Goal: Check status: Check status

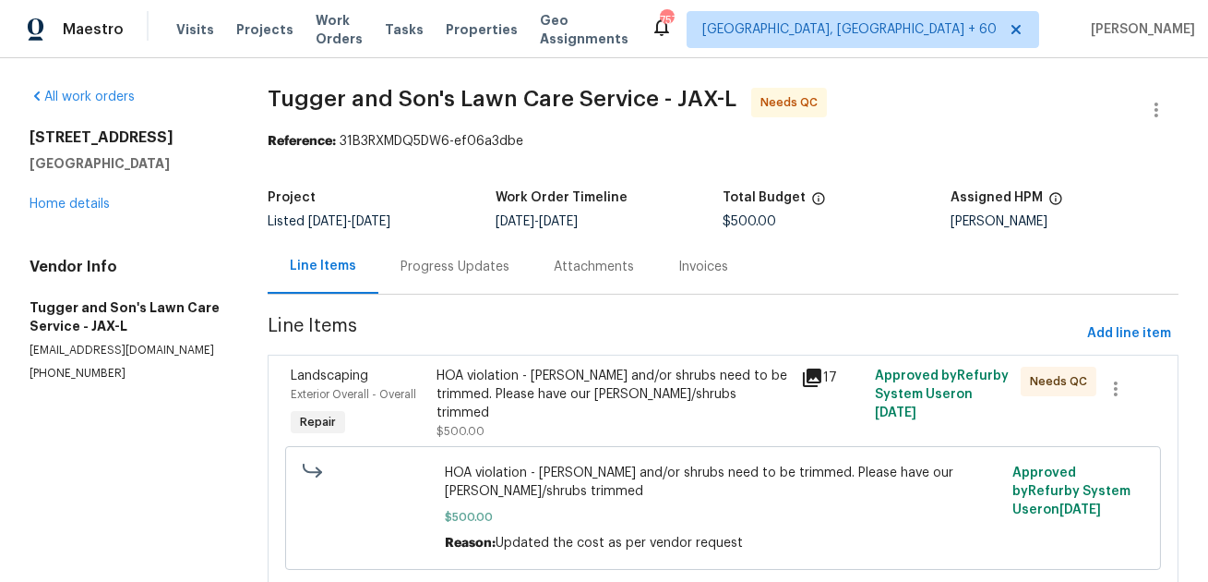
scroll to position [58, 0]
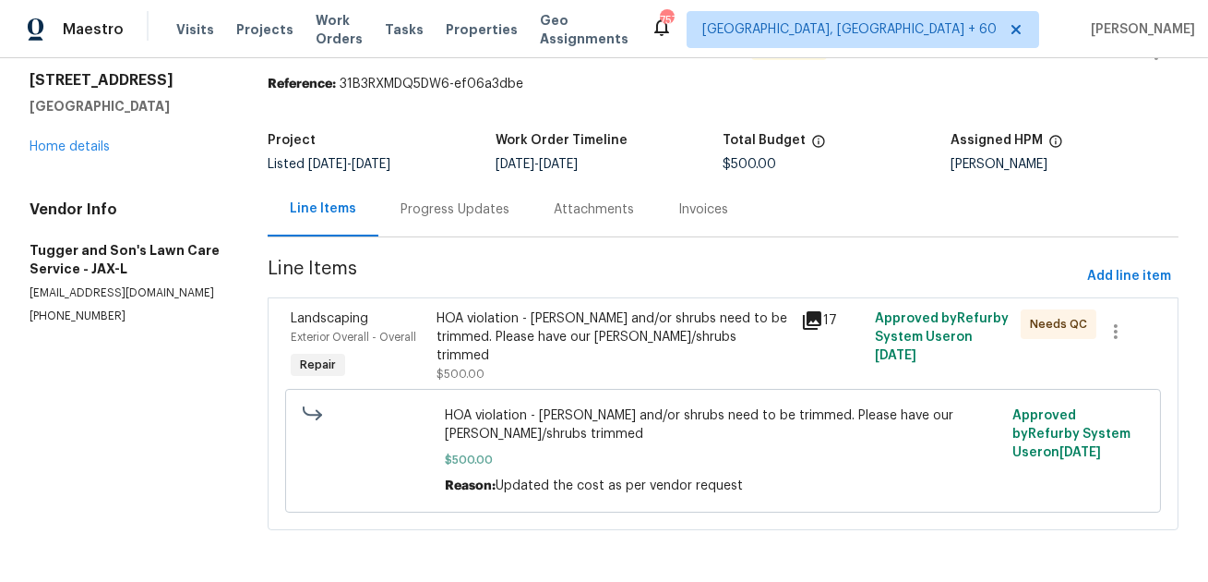
click at [466, 210] on div "Progress Updates" at bounding box center [455, 209] width 109 height 18
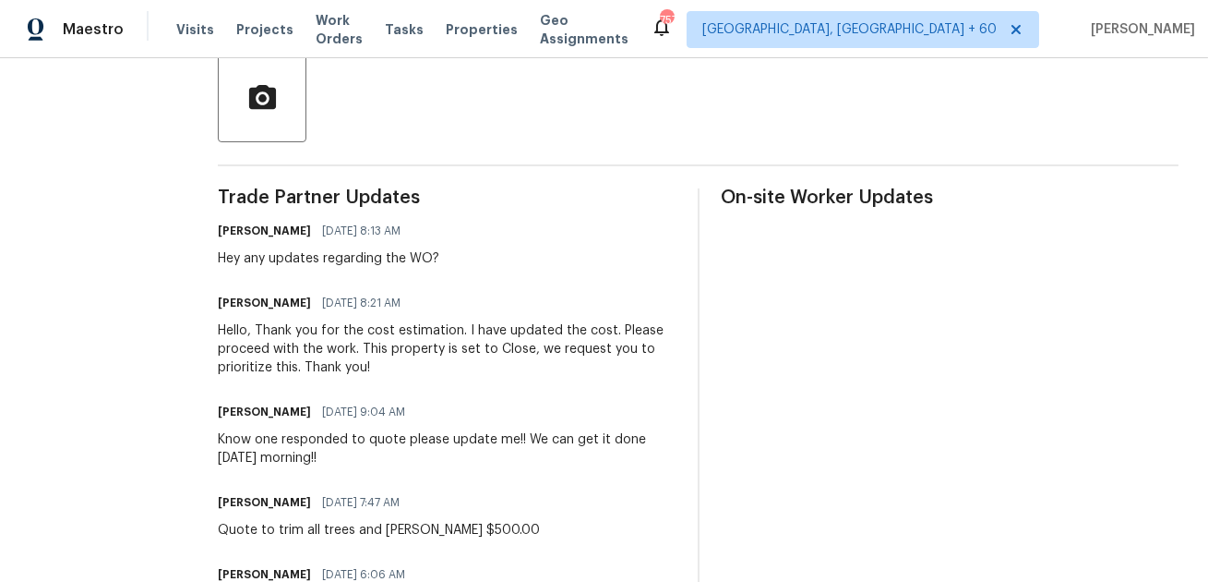
scroll to position [666, 0]
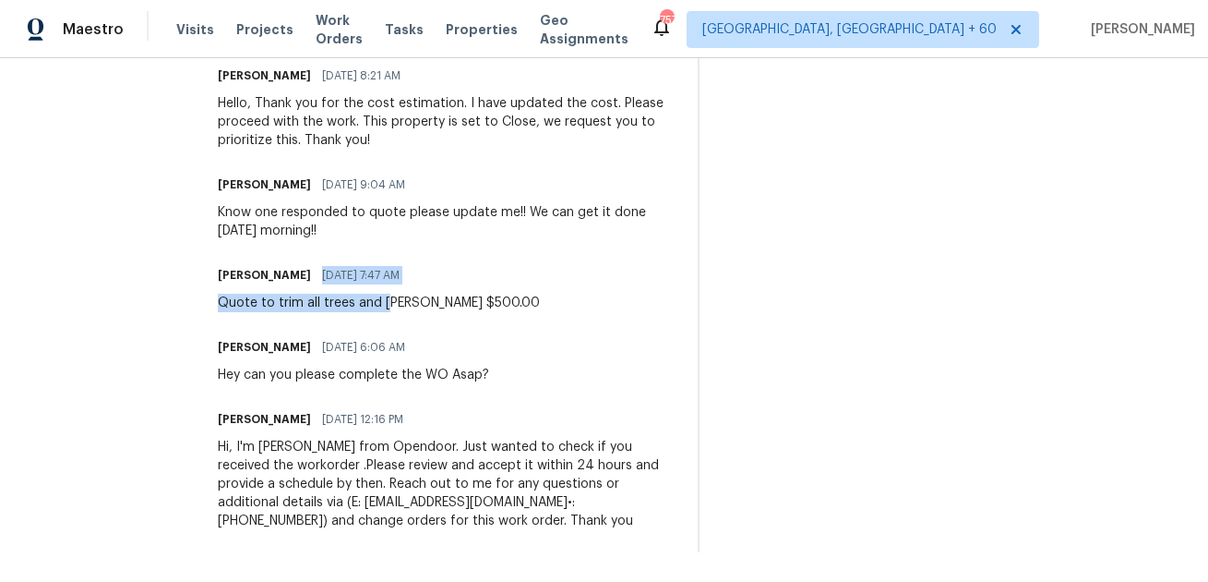
drag, startPoint x: 329, startPoint y: 270, endPoint x: 390, endPoint y: 308, distance: 73.0
click at [390, 308] on div "Walter Tuggerson 09/29/2025 7:47 AM Quote to trim all trees and hedges $500.00" at bounding box center [379, 287] width 322 height 50
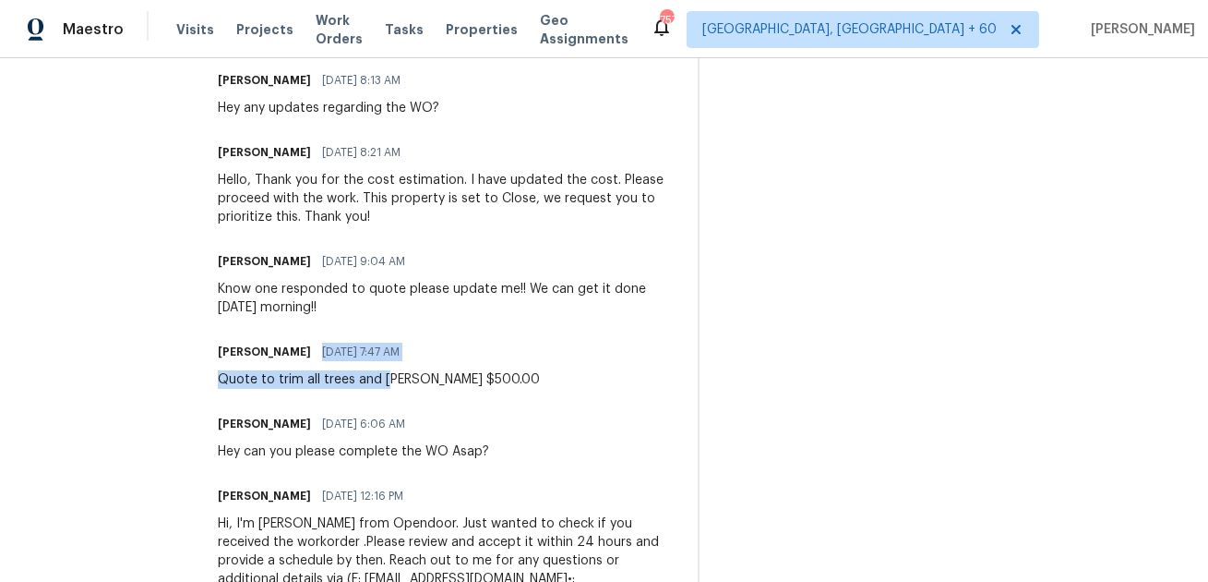
scroll to position [586, 0]
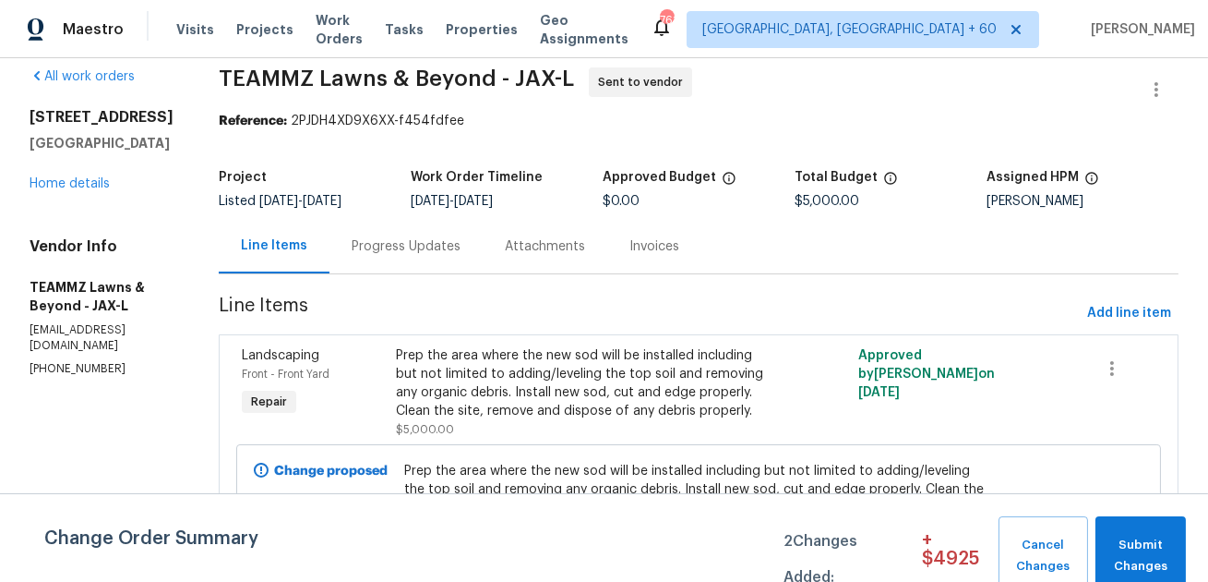
scroll to position [22, 0]
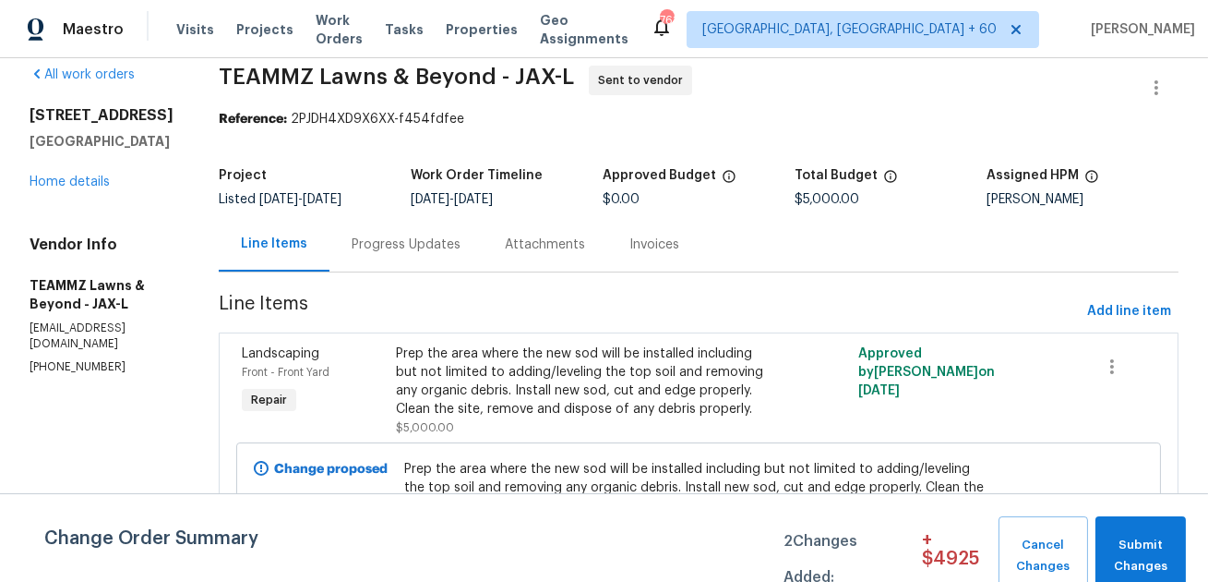
click at [461, 246] on div "Progress Updates" at bounding box center [406, 244] width 109 height 18
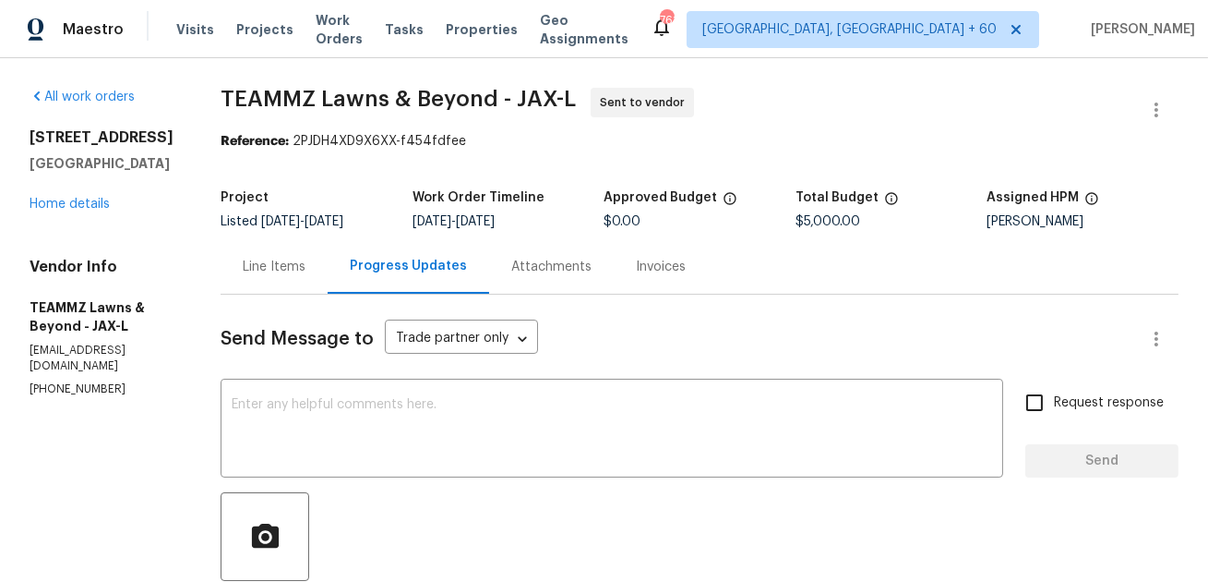
click at [306, 263] on div "Line Items" at bounding box center [274, 267] width 63 height 18
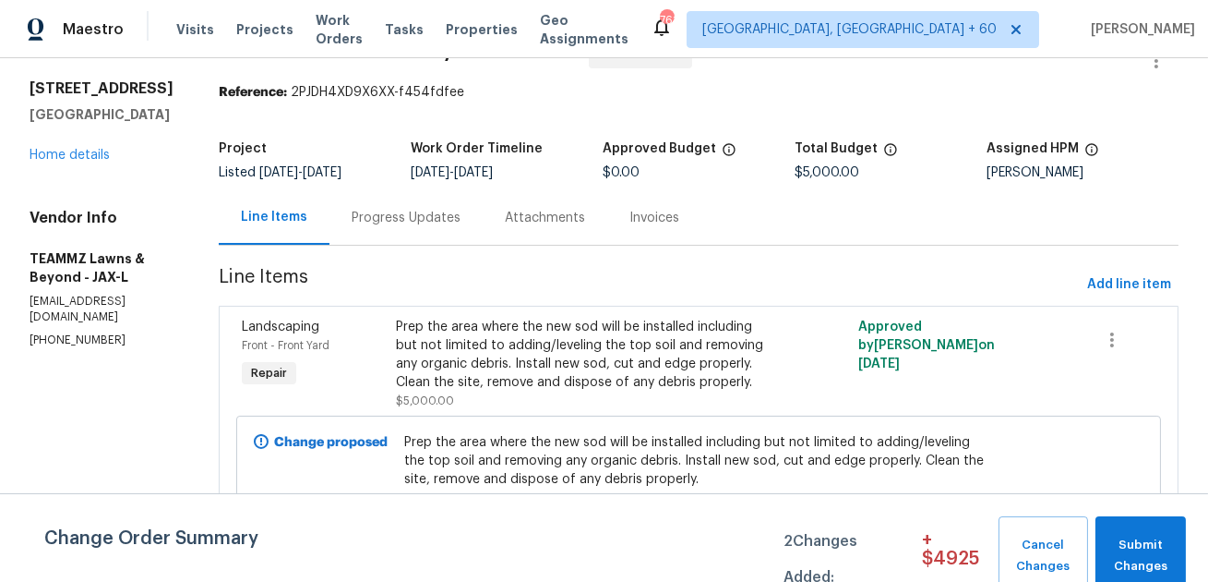
scroll to position [87, 0]
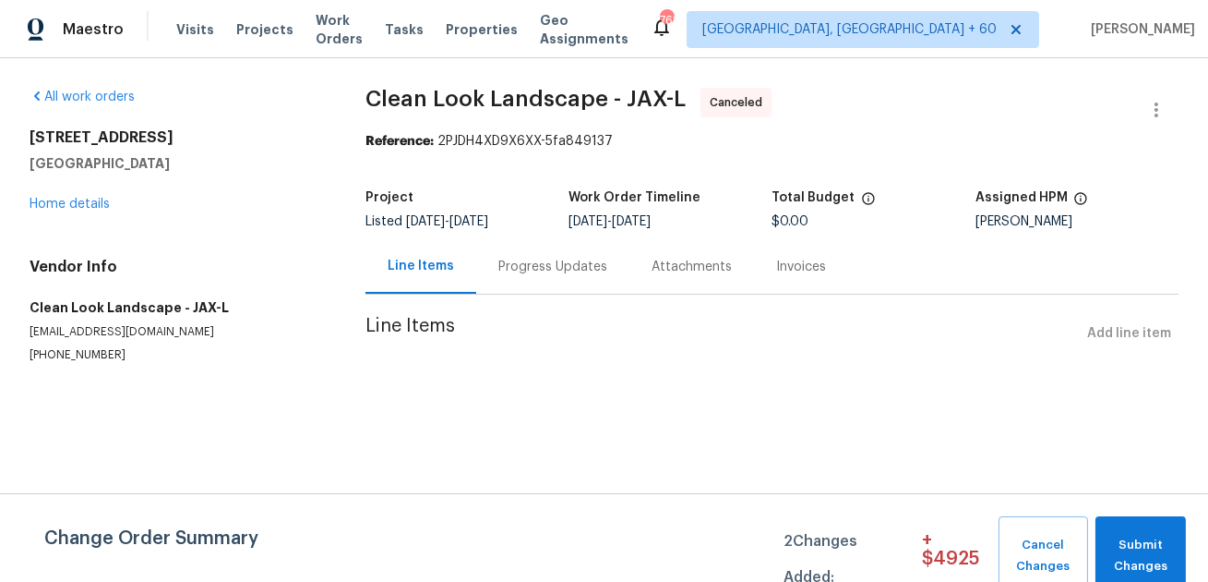
click at [548, 263] on div "Progress Updates" at bounding box center [552, 267] width 109 height 18
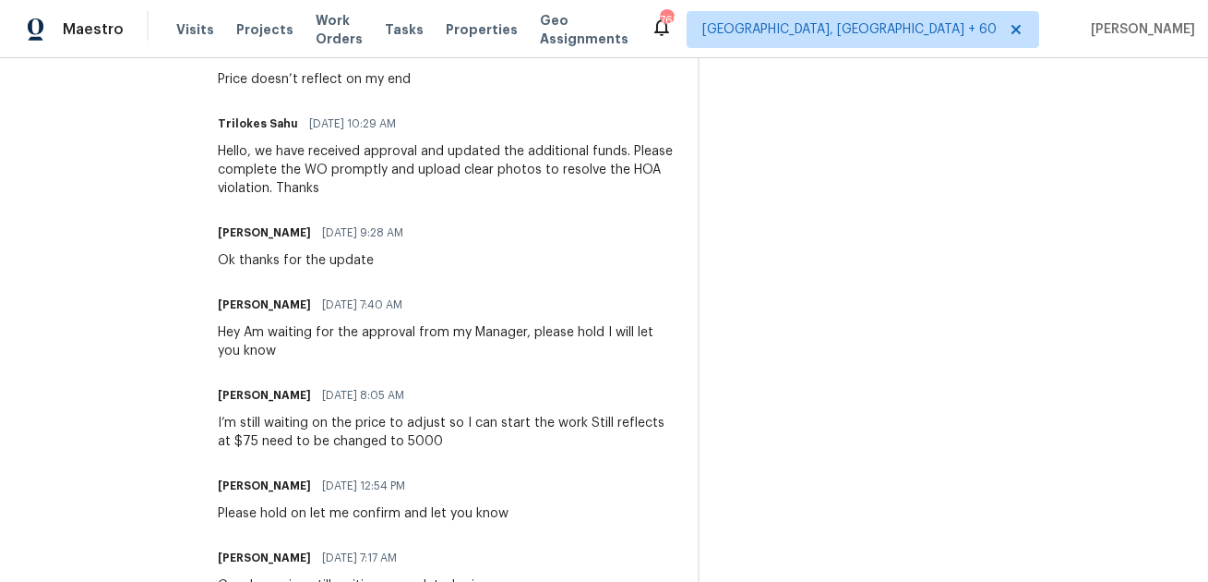
scroll to position [706, 0]
